Goal: Task Accomplishment & Management: Manage account settings

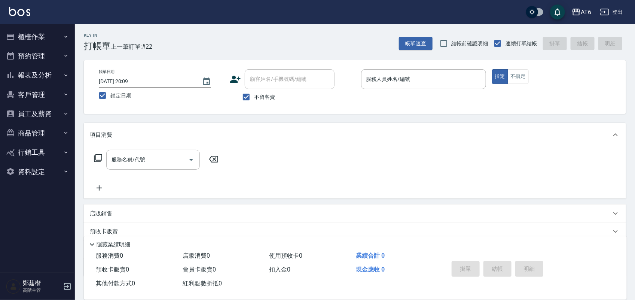
click at [48, 76] on button "報表及分析" at bounding box center [37, 74] width 69 height 19
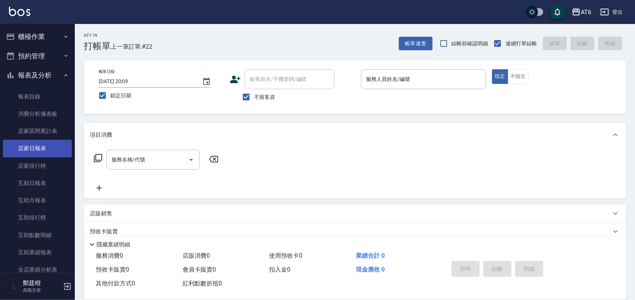
click at [36, 152] on link "店家日報表" at bounding box center [37, 148] width 69 height 17
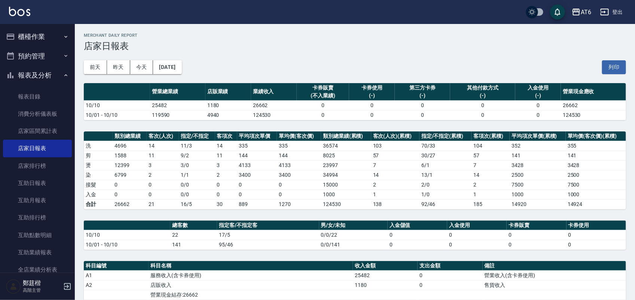
drag, startPoint x: 495, startPoint y: 50, endPoint x: 466, endPoint y: 91, distance: 50.3
click at [495, 50] on h3 "店家日報表" at bounding box center [355, 46] width 542 height 10
drag, startPoint x: 177, startPoint y: 59, endPoint x: 189, endPoint y: 68, distance: 15.2
click at [178, 60] on div "[DATE] [DATE] [DATE] [DATE] 列印" at bounding box center [355, 67] width 542 height 32
click at [182, 68] on button "[DATE]" at bounding box center [167, 67] width 28 height 14
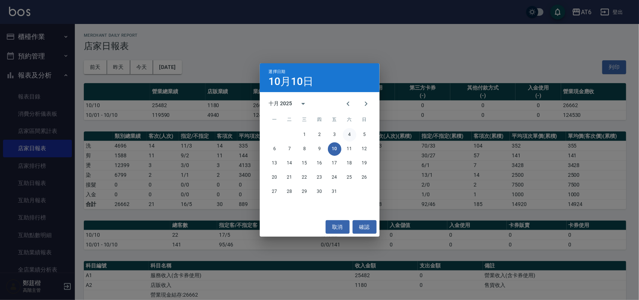
click at [347, 132] on button "4" at bounding box center [349, 134] width 13 height 13
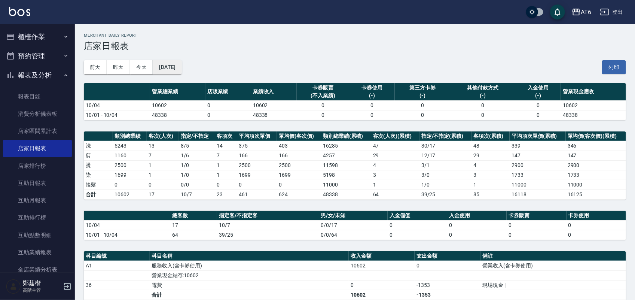
click at [182, 64] on button "[DATE]" at bounding box center [167, 67] width 28 height 14
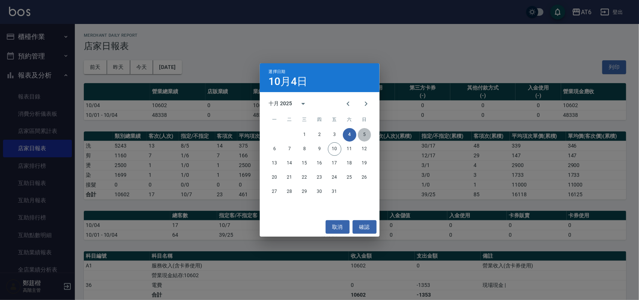
click at [365, 130] on button "5" at bounding box center [364, 134] width 13 height 13
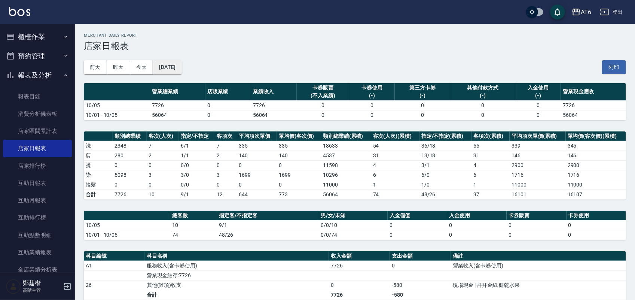
click at [182, 61] on button "[DATE]" at bounding box center [167, 67] width 28 height 14
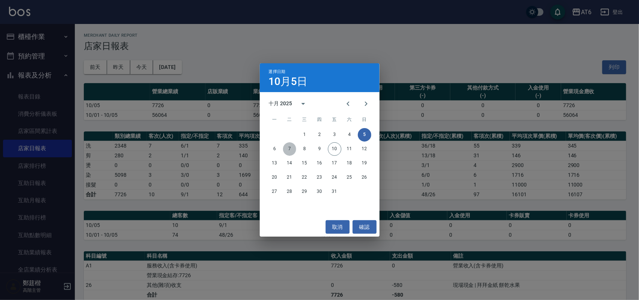
click at [284, 151] on button "7" at bounding box center [289, 148] width 13 height 13
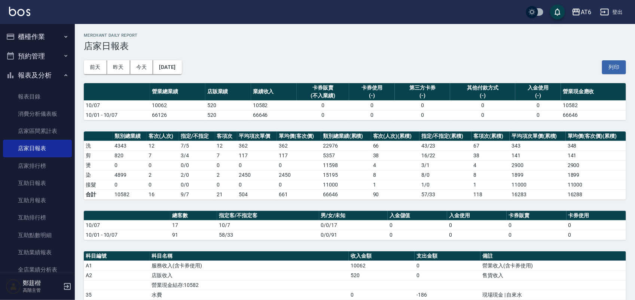
drag, startPoint x: 349, startPoint y: 41, endPoint x: 320, endPoint y: 49, distance: 29.9
click at [274, 45] on h3 "店家日報表" at bounding box center [355, 46] width 542 height 10
drag, startPoint x: 339, startPoint y: 49, endPoint x: 334, endPoint y: 49, distance: 5.2
drag, startPoint x: 334, startPoint y: 49, endPoint x: 283, endPoint y: 49, distance: 51.3
click at [283, 49] on h3 "店家日報表" at bounding box center [355, 46] width 542 height 10
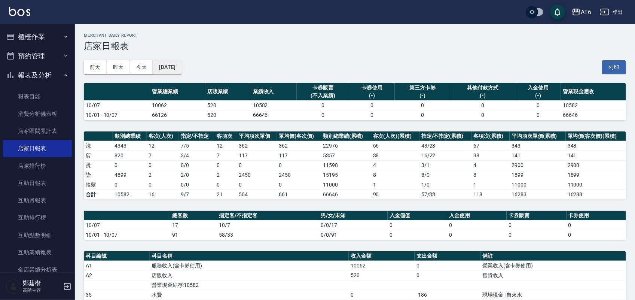
click at [182, 68] on button "[DATE]" at bounding box center [167, 67] width 28 height 14
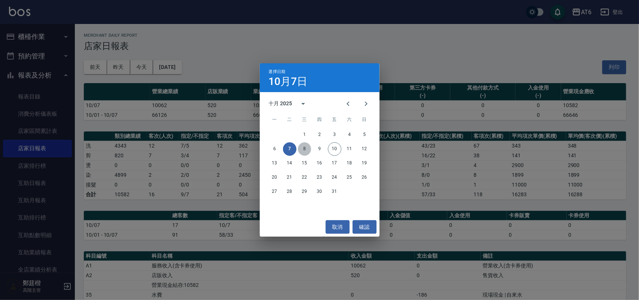
click at [304, 146] on button "8" at bounding box center [304, 148] width 13 height 13
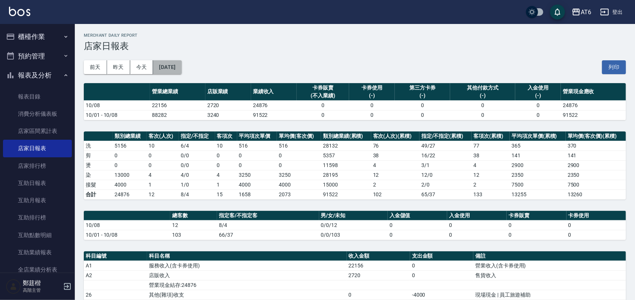
click at [167, 60] on button "[DATE]" at bounding box center [167, 67] width 28 height 14
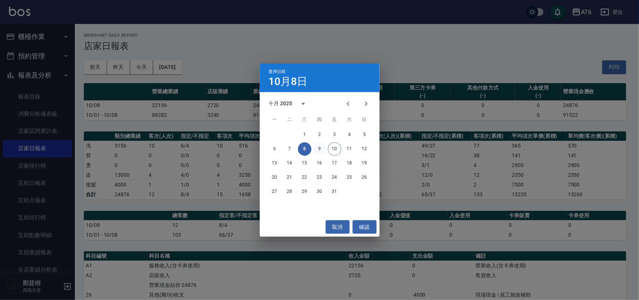
click at [323, 150] on button "9" at bounding box center [319, 148] width 13 height 13
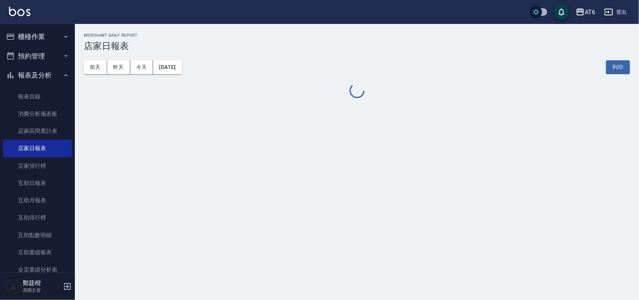
drag, startPoint x: 431, startPoint y: 44, endPoint x: 405, endPoint y: 42, distance: 26.3
click at [405, 42] on h3 "店家日報表" at bounding box center [357, 46] width 546 height 10
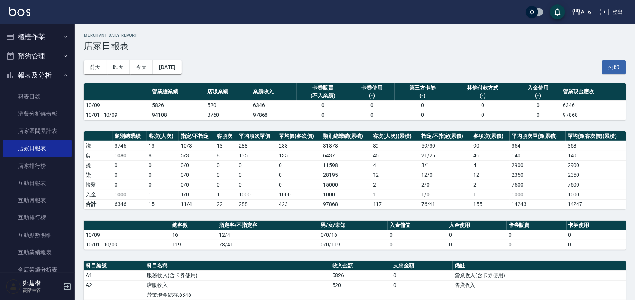
drag, startPoint x: 415, startPoint y: 42, endPoint x: 382, endPoint y: 42, distance: 33.7
click at [382, 42] on h3 "店家日報表" at bounding box center [355, 46] width 542 height 10
click at [173, 65] on button "[DATE]" at bounding box center [167, 67] width 28 height 14
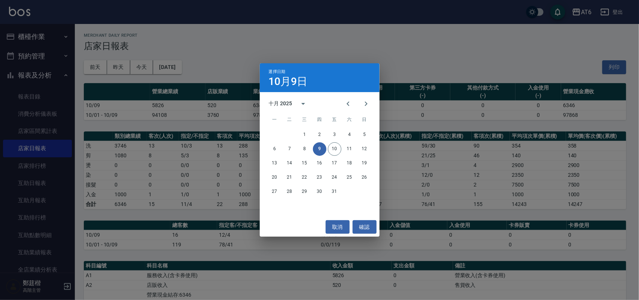
drag, startPoint x: 271, startPoint y: 55, endPoint x: 246, endPoint y: 53, distance: 25.1
click at [246, 53] on div "選擇日期 10月9日 十月 2025 一 二 三 四 五 六 日 1 2 3 4 5 6 7 8 9 10 11 12 13 14 15 16 17 18 1…" at bounding box center [319, 150] width 639 height 300
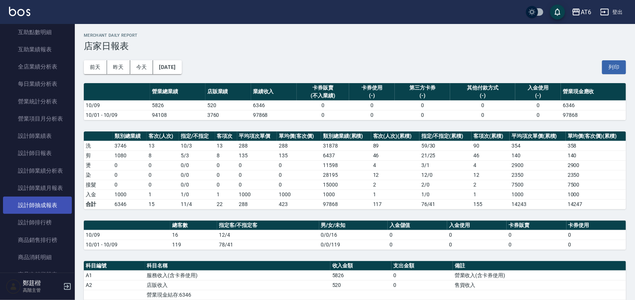
scroll to position [234, 0]
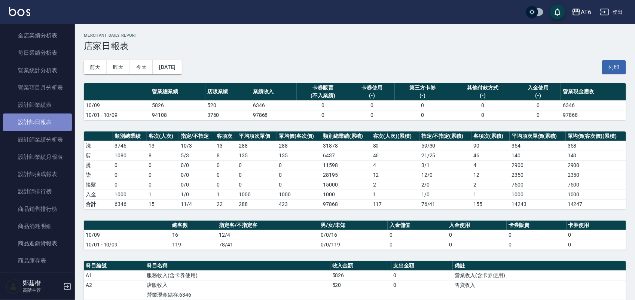
click at [52, 121] on link "設計師日報表" at bounding box center [37, 121] width 69 height 17
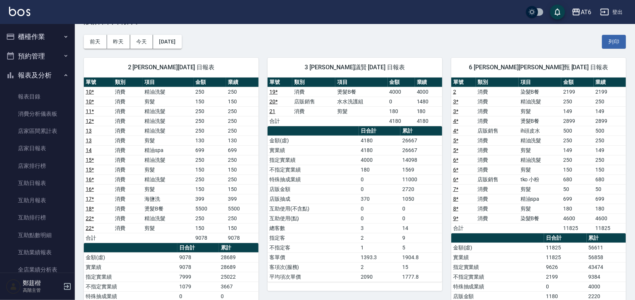
scroll to position [47, 0]
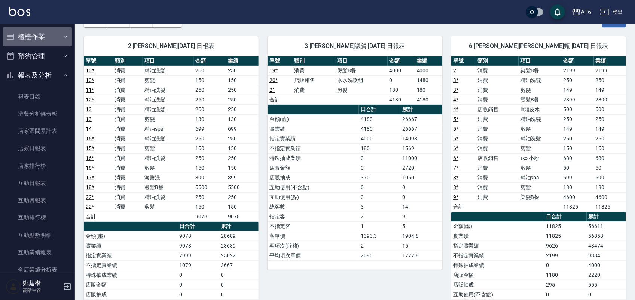
click at [47, 39] on button "櫃檯作業" at bounding box center [37, 36] width 69 height 19
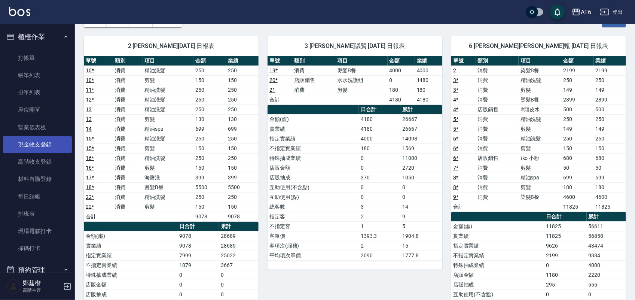
click at [55, 144] on link "現金收支登錄" at bounding box center [37, 144] width 69 height 17
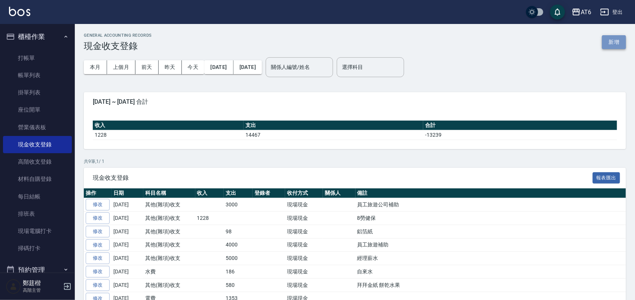
click at [615, 37] on button "新增" at bounding box center [614, 42] width 24 height 14
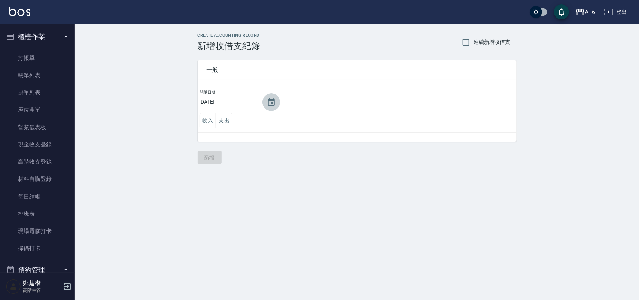
drag, startPoint x: 270, startPoint y: 103, endPoint x: 279, endPoint y: 94, distance: 12.4
click at [279, 94] on td "開單日期 [DATE]" at bounding box center [357, 99] width 319 height 20
click at [269, 103] on icon "Choose date, selected date is 2025-10-10" at bounding box center [271, 101] width 7 height 7
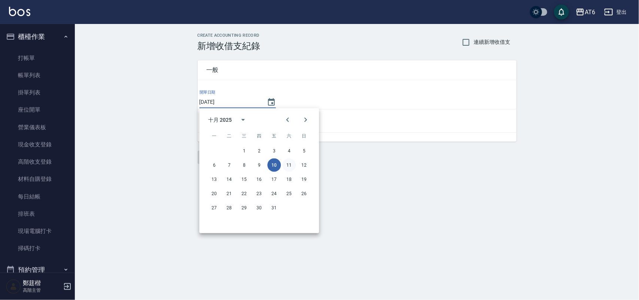
click at [289, 161] on button "11" at bounding box center [289, 164] width 13 height 13
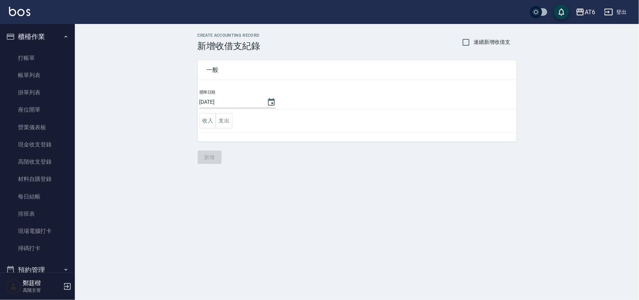
type input "[DATE]"
click at [221, 127] on button "支出" at bounding box center [224, 120] width 17 height 15
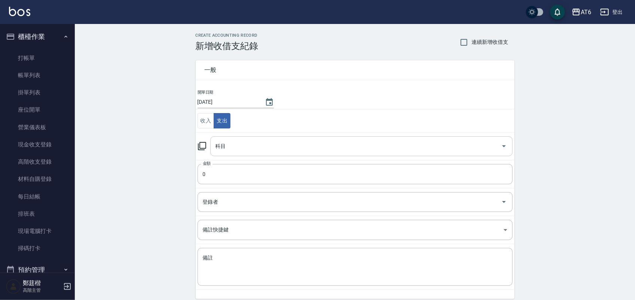
click at [262, 152] on input "科目" at bounding box center [356, 146] width 284 height 13
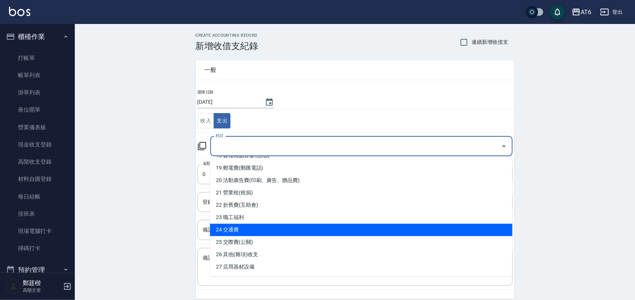
scroll to position [234, 0]
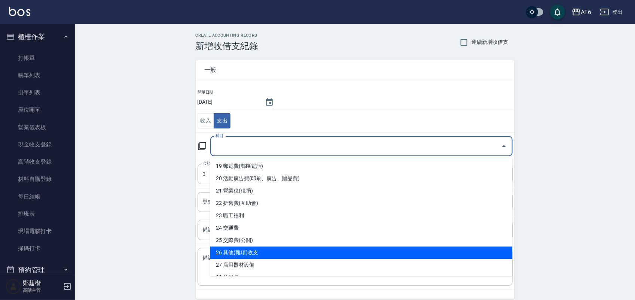
click at [296, 251] on li "26 其他(雜項)收支" at bounding box center [361, 253] width 302 height 12
type input "26 其他(雜項)收支"
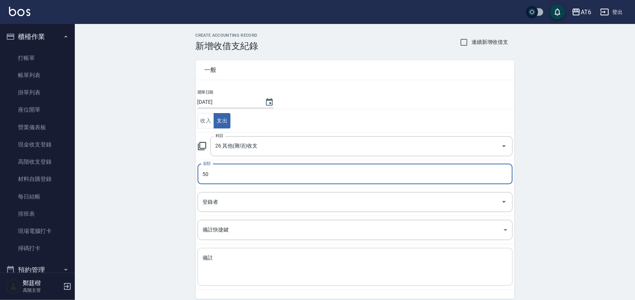
type input "50"
click at [219, 282] on div "x 備註" at bounding box center [355, 267] width 315 height 38
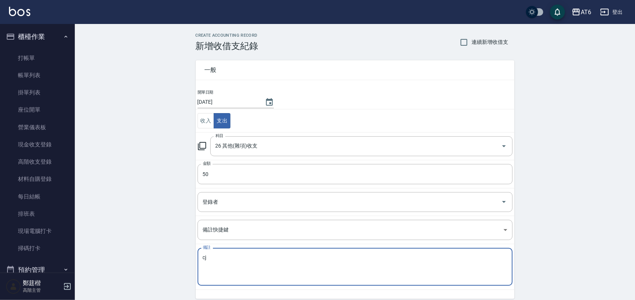
type textarea "c"
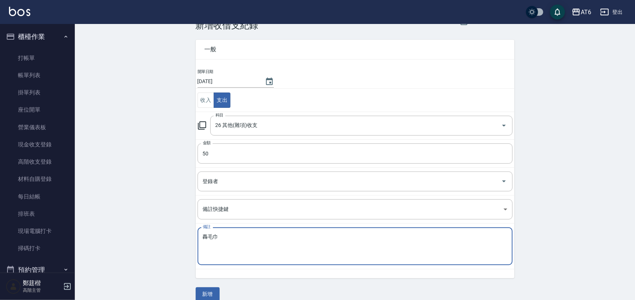
scroll to position [31, 0]
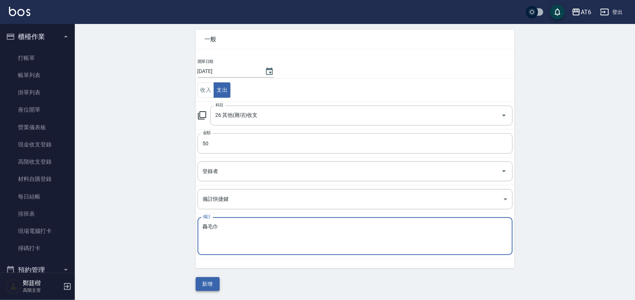
type textarea "轟毛巾"
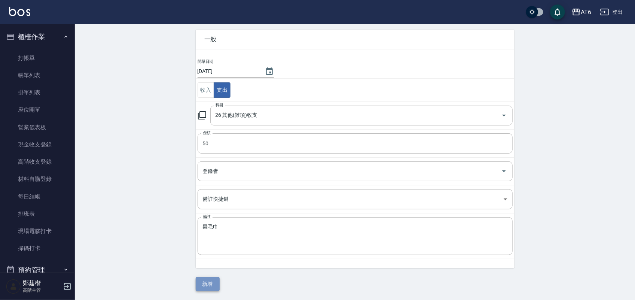
click at [212, 290] on button "新增" at bounding box center [208, 284] width 24 height 14
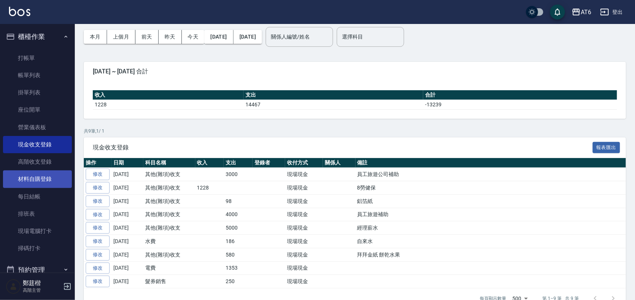
scroll to position [47, 0]
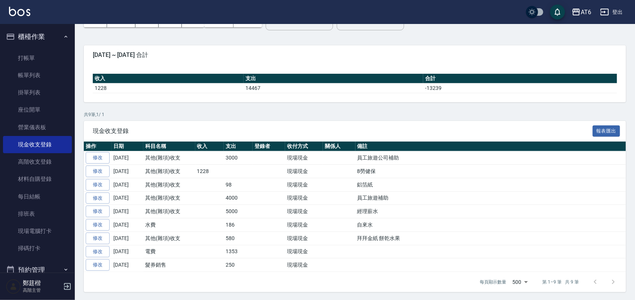
click at [49, 28] on button "櫃檯作業" at bounding box center [37, 36] width 69 height 19
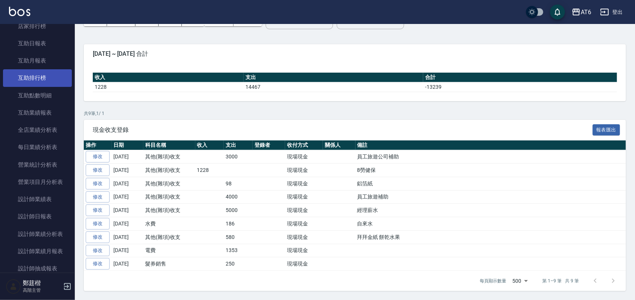
scroll to position [140, 0]
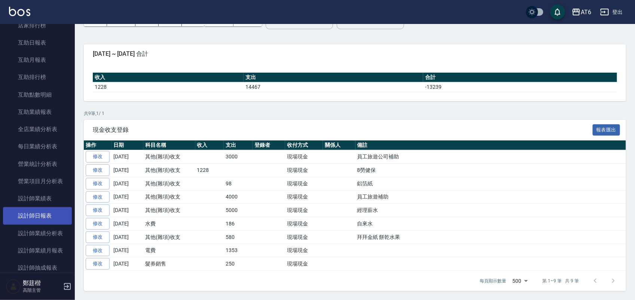
click at [43, 214] on link "設計師日報表" at bounding box center [37, 215] width 69 height 17
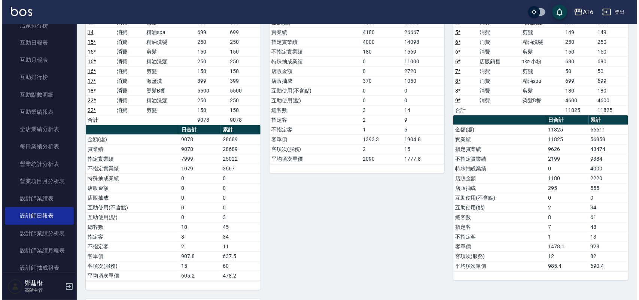
scroll to position [4, 0]
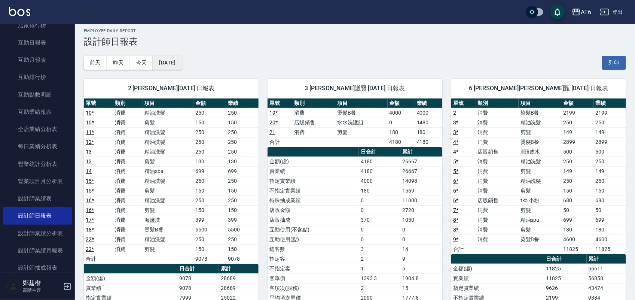
click at [168, 64] on button "[DATE]" at bounding box center [167, 63] width 28 height 14
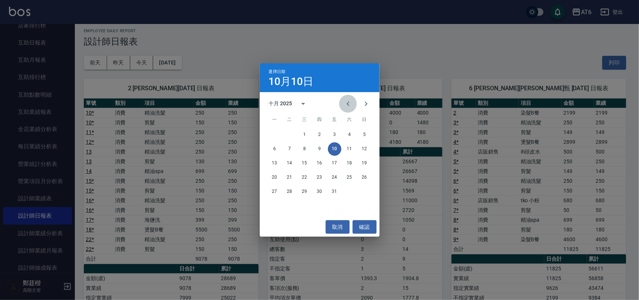
click at [350, 106] on icon "Previous month" at bounding box center [348, 103] width 9 height 9
click at [307, 146] on button "10" at bounding box center [304, 148] width 13 height 13
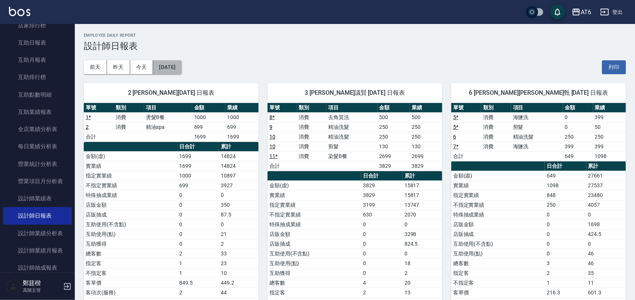
click at [182, 68] on button "[DATE]" at bounding box center [167, 67] width 28 height 14
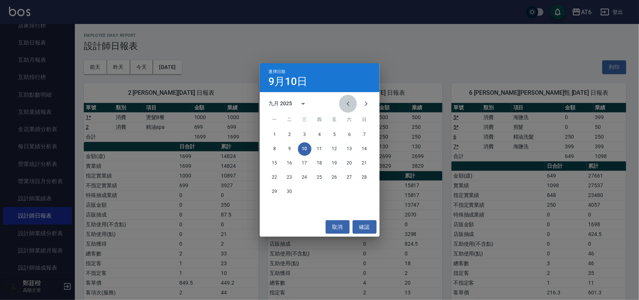
click at [343, 100] on button "Previous month" at bounding box center [348, 104] width 18 height 18
click at [366, 150] on button "10" at bounding box center [364, 148] width 13 height 13
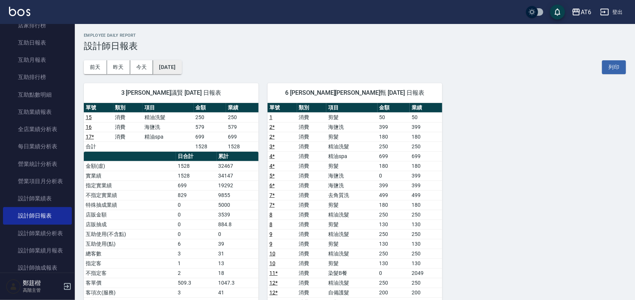
click at [182, 68] on button "[DATE]" at bounding box center [167, 67] width 28 height 14
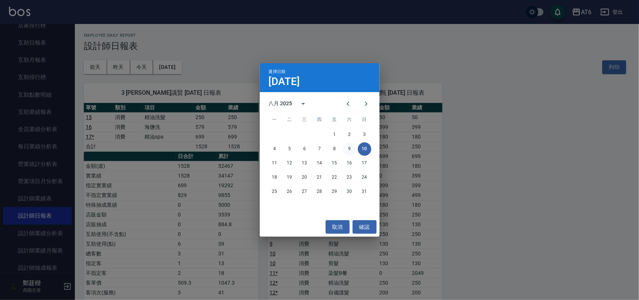
click at [345, 146] on button "9" at bounding box center [349, 148] width 13 height 13
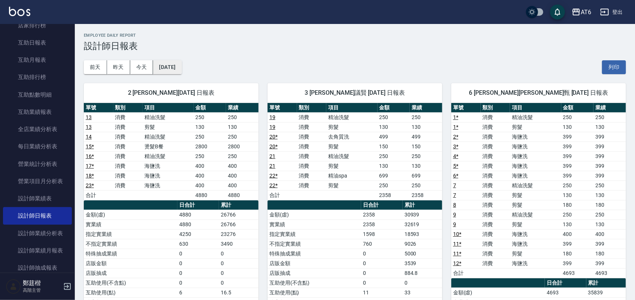
click at [182, 61] on button "[DATE]" at bounding box center [167, 67] width 28 height 14
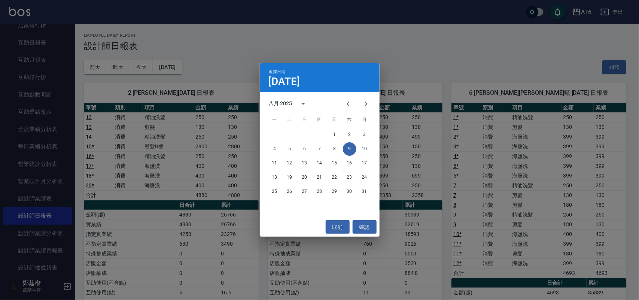
click at [348, 92] on div "八月 2025 一 二 三 四 五 六 日 1 2 3 4 5 6 7 8 9 10 11 12 13 14 15 16 17 18 19 20 21 22 …" at bounding box center [320, 154] width 120 height 125
click at [350, 100] on icon "Previous month" at bounding box center [348, 103] width 9 height 9
click at [322, 153] on button "10" at bounding box center [319, 148] width 13 height 13
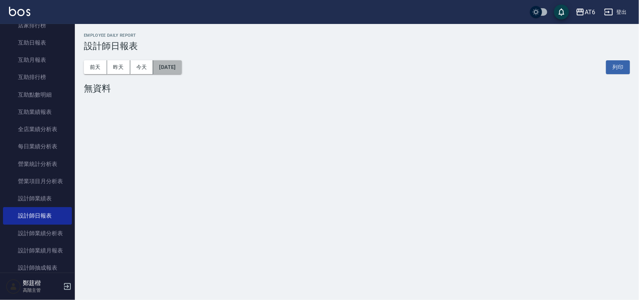
click at [169, 66] on button "[DATE]" at bounding box center [167, 67] width 28 height 14
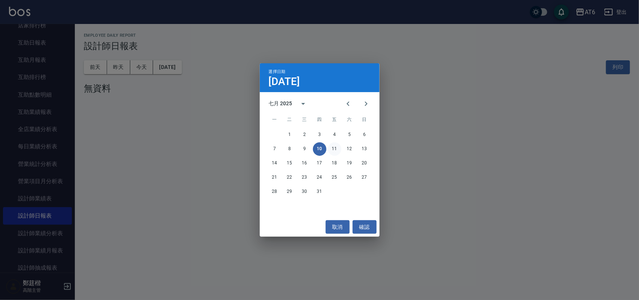
click at [336, 144] on button "11" at bounding box center [334, 148] width 13 height 13
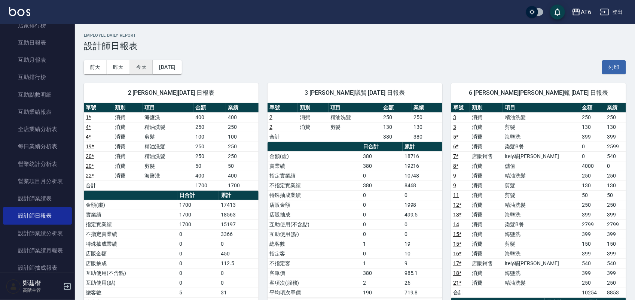
click at [138, 66] on button "今天" at bounding box center [141, 67] width 23 height 14
